Goal: Navigation & Orientation: Find specific page/section

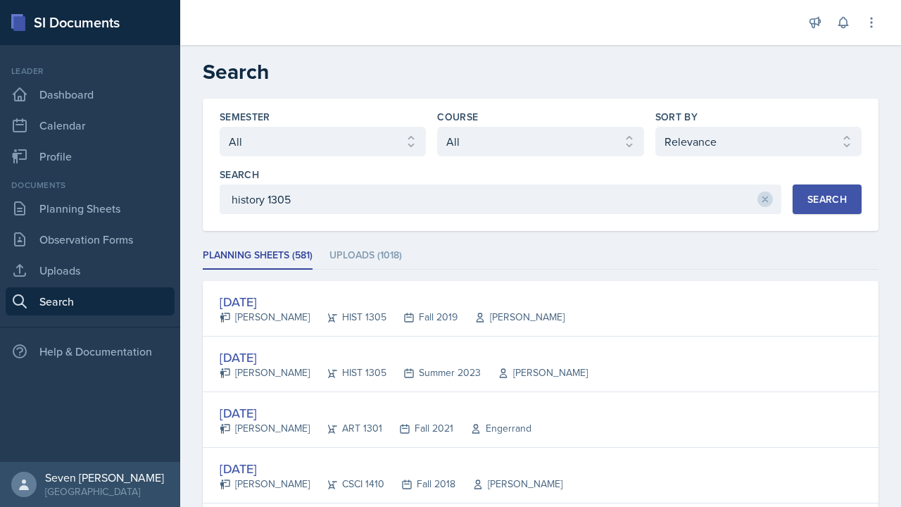
select select "all"
select select "1"
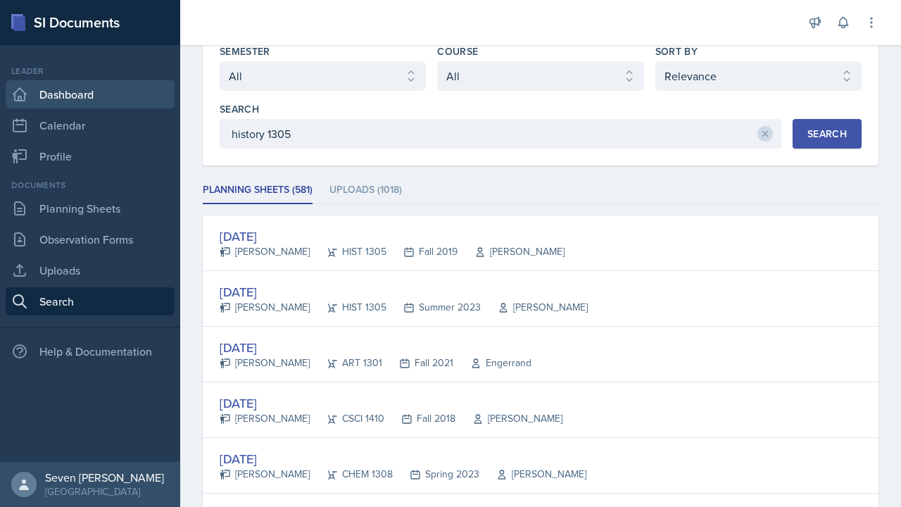
click at [72, 99] on link "Dashboard" at bounding box center [90, 94] width 169 height 28
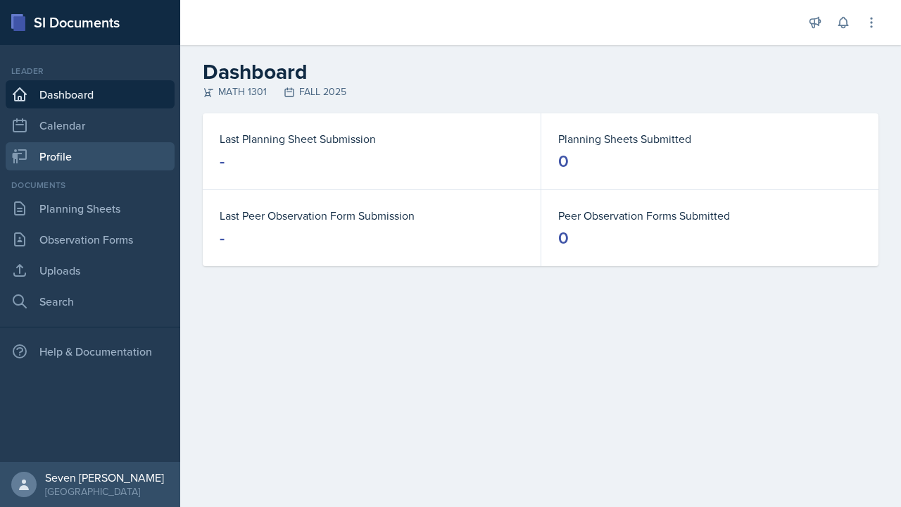
click at [69, 168] on link "Profile" at bounding box center [90, 156] width 169 height 28
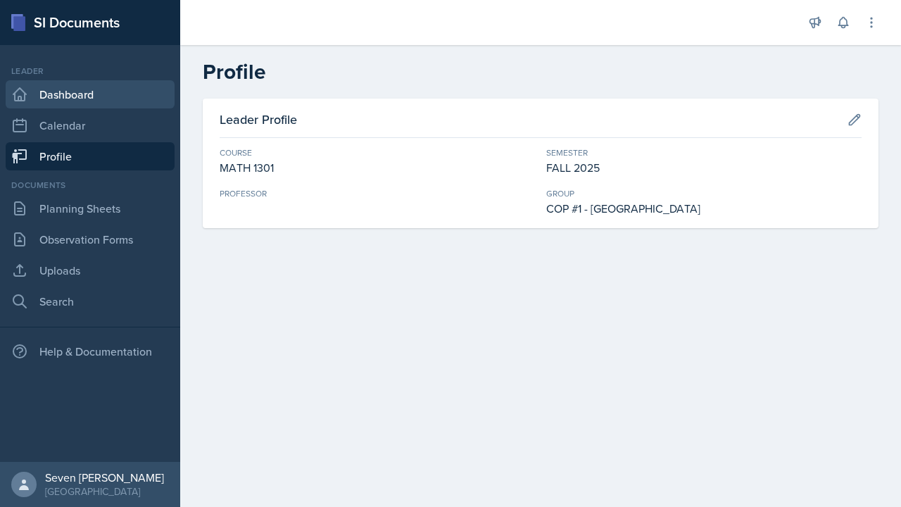
click at [71, 88] on link "Dashboard" at bounding box center [90, 94] width 169 height 28
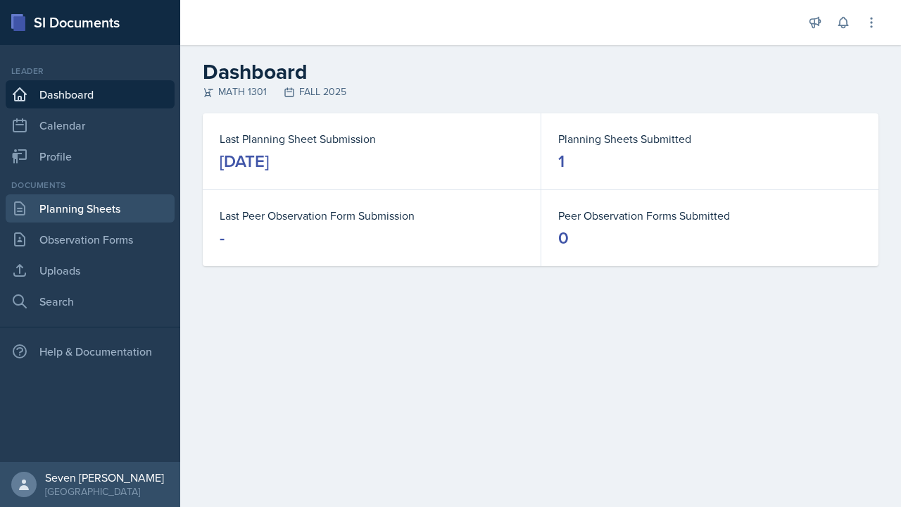
click at [103, 210] on link "Planning Sheets" at bounding box center [90, 208] width 169 height 28
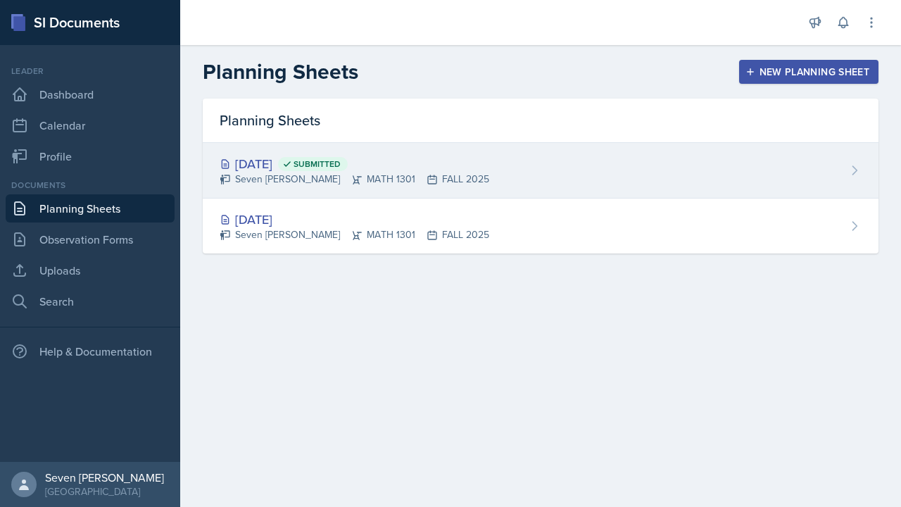
click at [507, 163] on div "[DATE] Submitted Seven Del Lincoln MATH 1301 FALL 2025" at bounding box center [541, 171] width 676 height 56
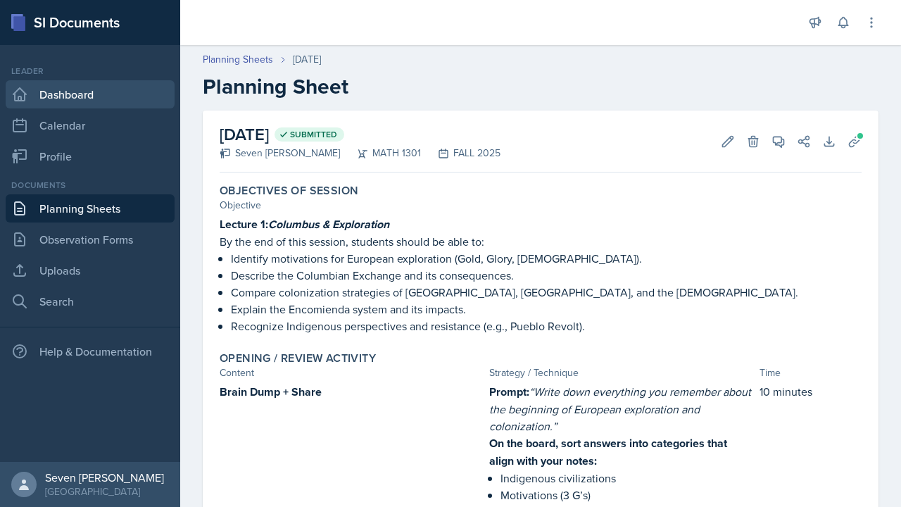
click at [80, 99] on link "Dashboard" at bounding box center [90, 94] width 169 height 28
